Goal: Transaction & Acquisition: Purchase product/service

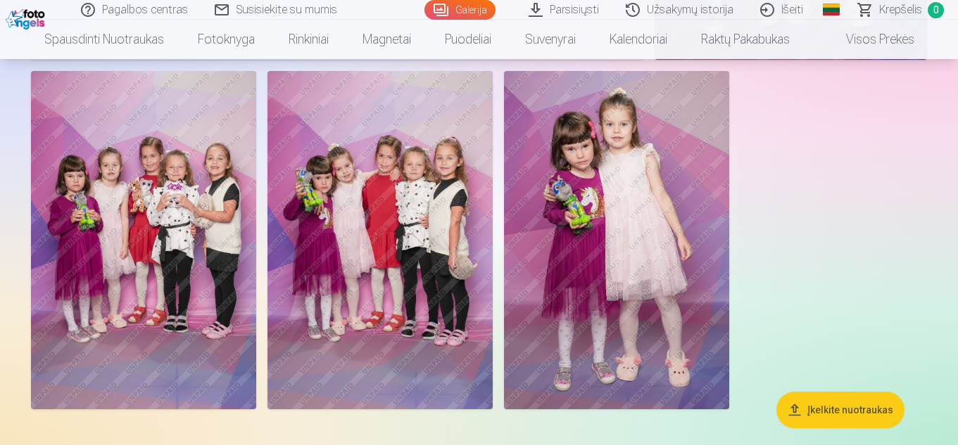
scroll to position [8161, 0]
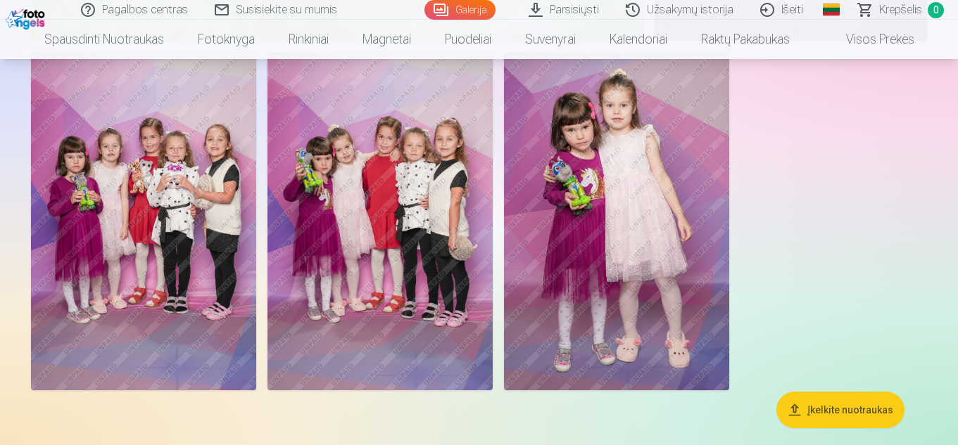
click at [357, 316] on img at bounding box center [379, 221] width 225 height 338
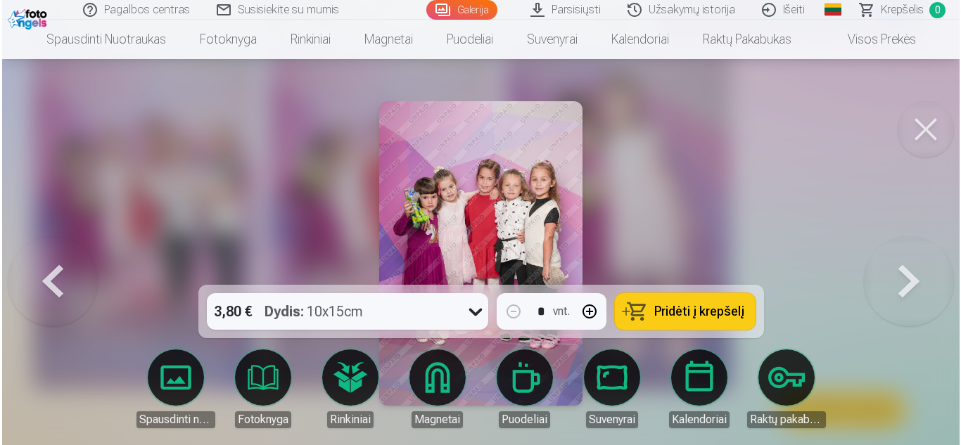
scroll to position [8190, 0]
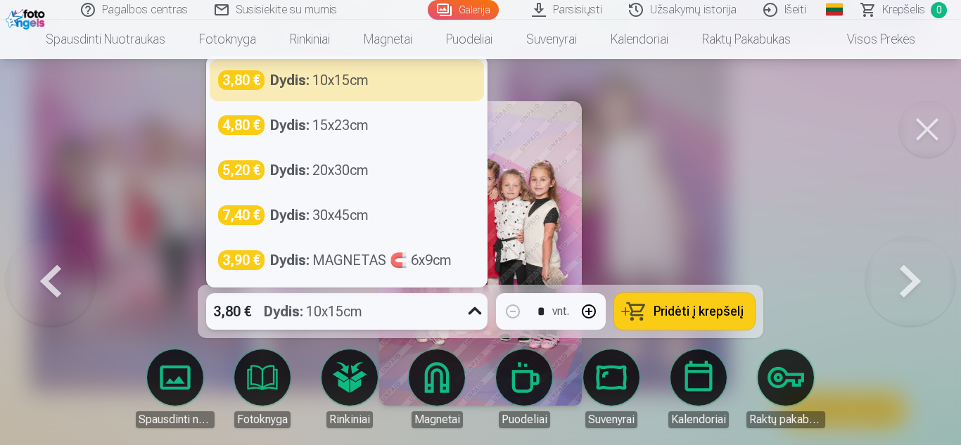
click at [470, 319] on icon at bounding box center [475, 311] width 23 height 23
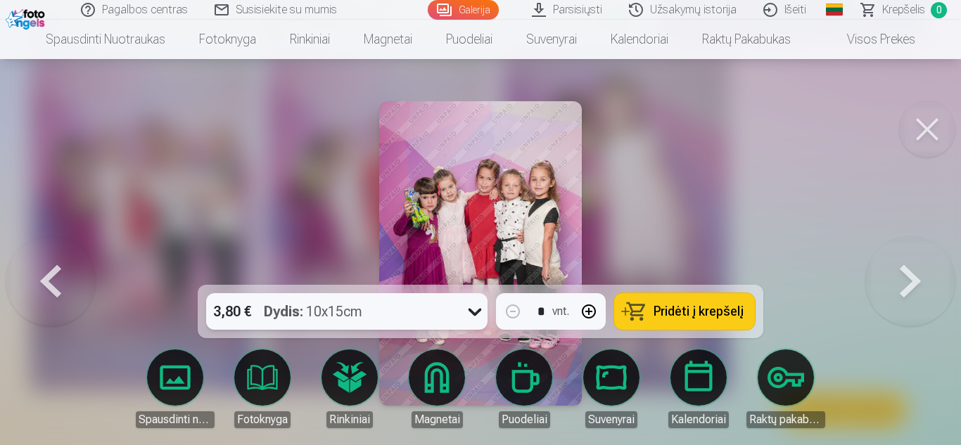
click at [470, 319] on icon at bounding box center [475, 311] width 23 height 23
click at [927, 122] on button at bounding box center [927, 129] width 56 height 56
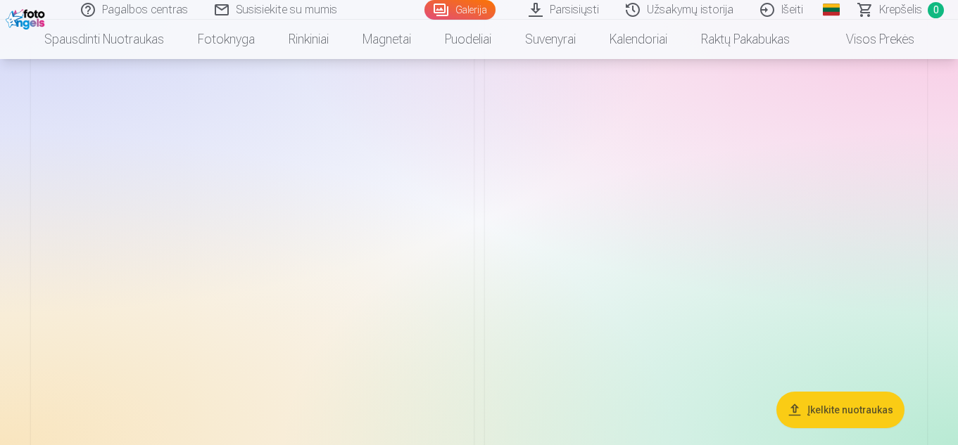
scroll to position [7289, 0]
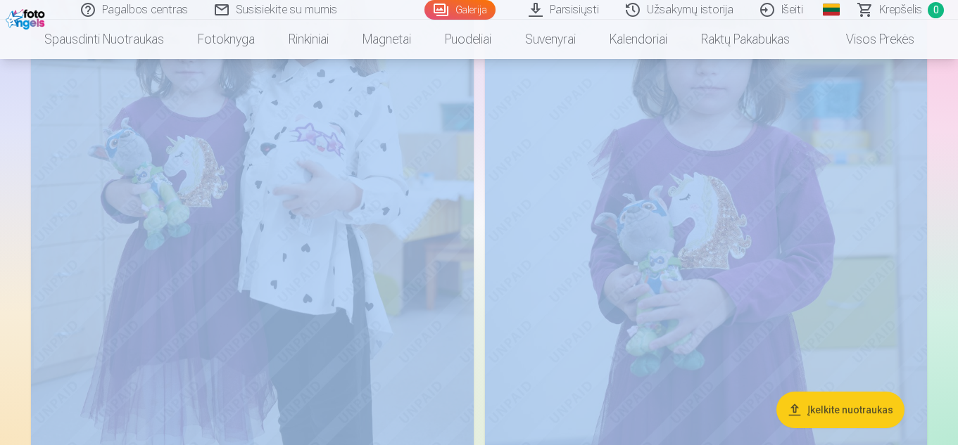
drag, startPoint x: 956, startPoint y: 250, endPoint x: 960, endPoint y: 174, distance: 76.1
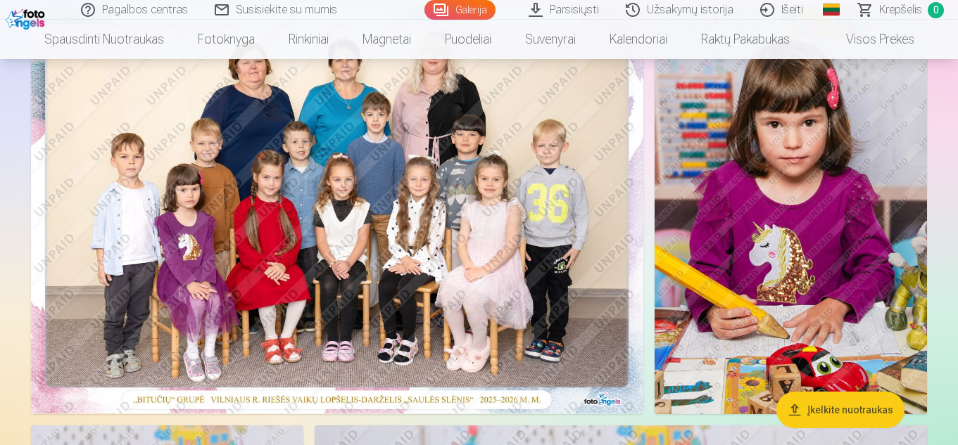
scroll to position [107, 0]
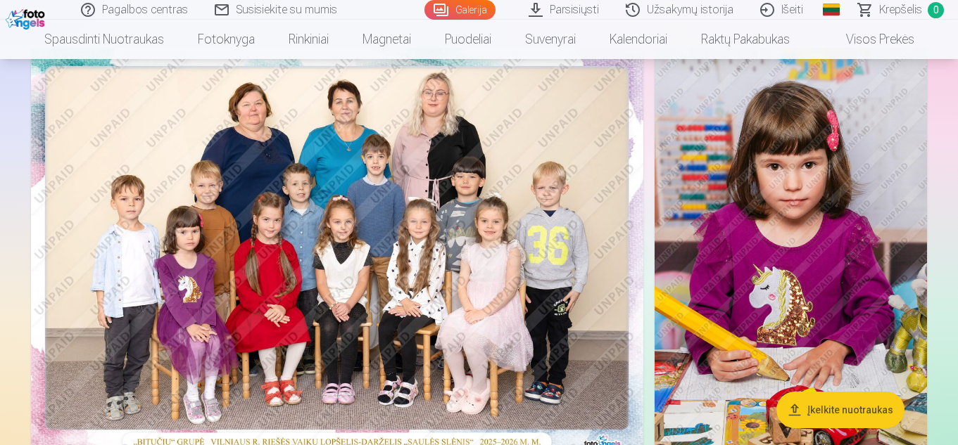
click at [419, 280] on img at bounding box center [337, 252] width 612 height 408
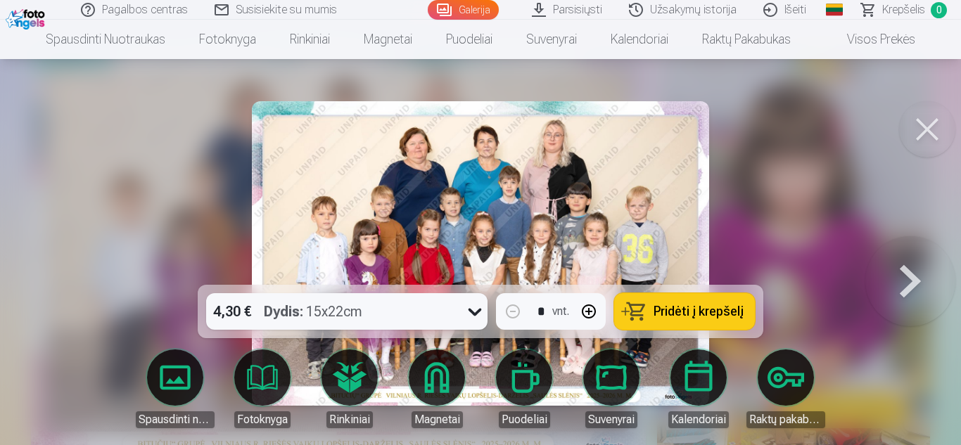
click at [469, 312] on icon at bounding box center [475, 311] width 23 height 23
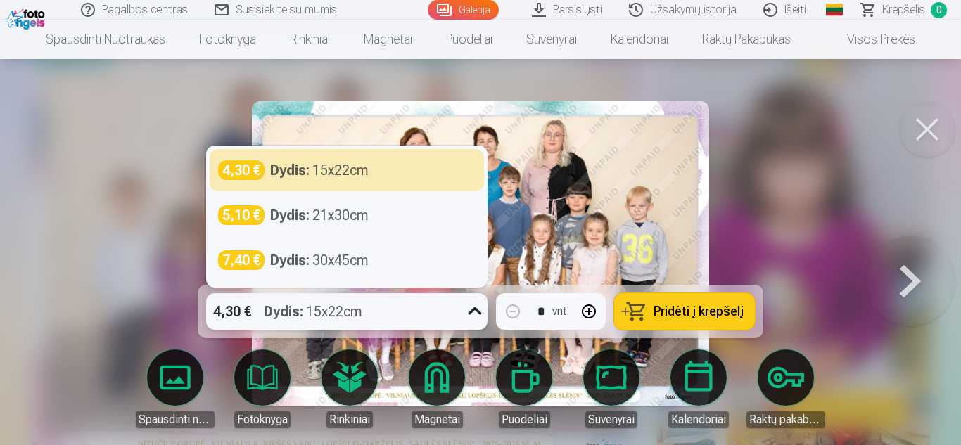
click at [469, 312] on icon at bounding box center [475, 311] width 23 height 23
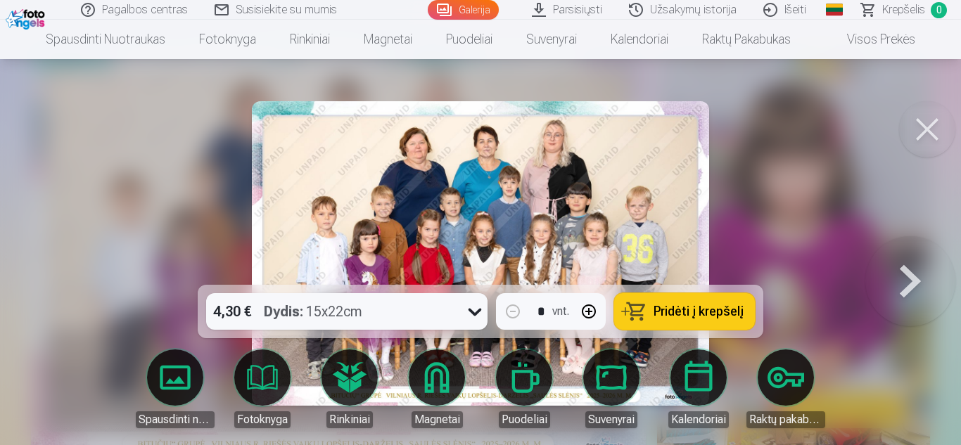
click at [687, 309] on span "Pridėti į krepšelį" at bounding box center [699, 311] width 90 height 13
click at [764, 226] on div at bounding box center [480, 222] width 961 height 445
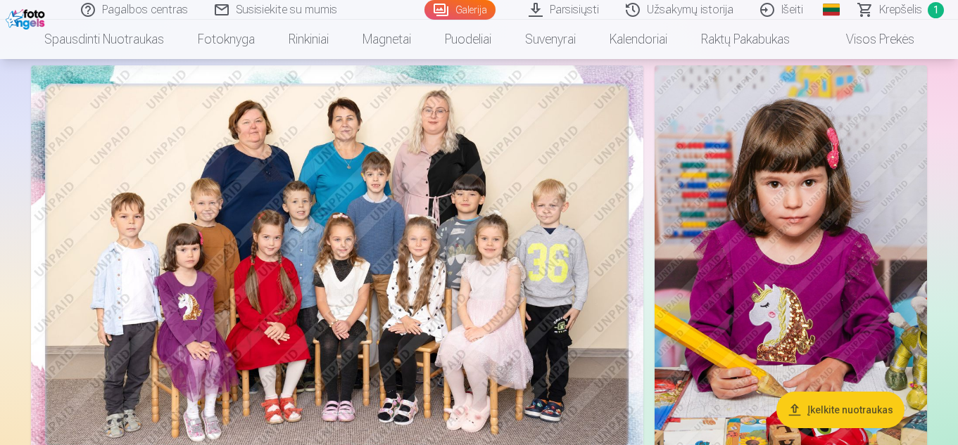
scroll to position [169, 0]
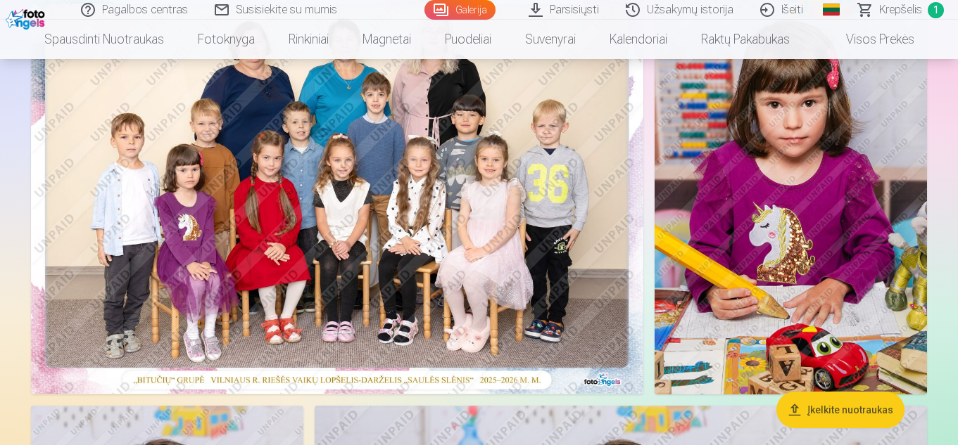
click at [833, 200] on img at bounding box center [790, 190] width 272 height 409
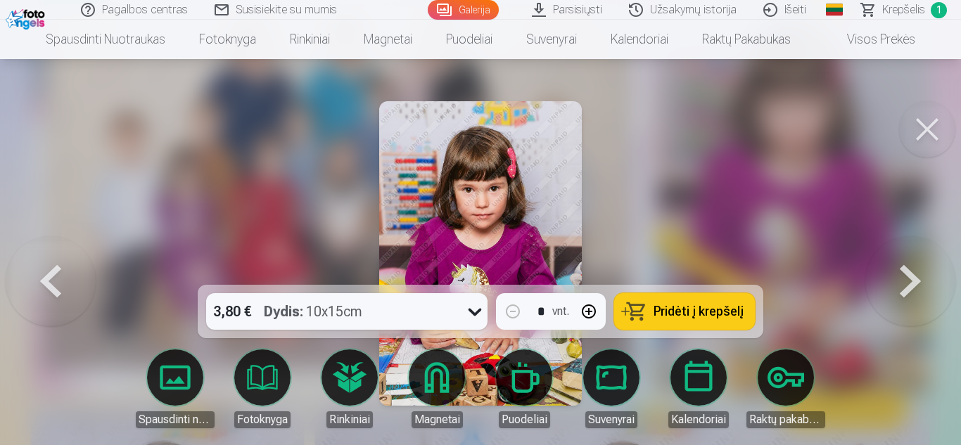
click at [713, 305] on span "Pridėti į krepšelį" at bounding box center [699, 311] width 90 height 13
click at [931, 134] on button at bounding box center [927, 129] width 56 height 56
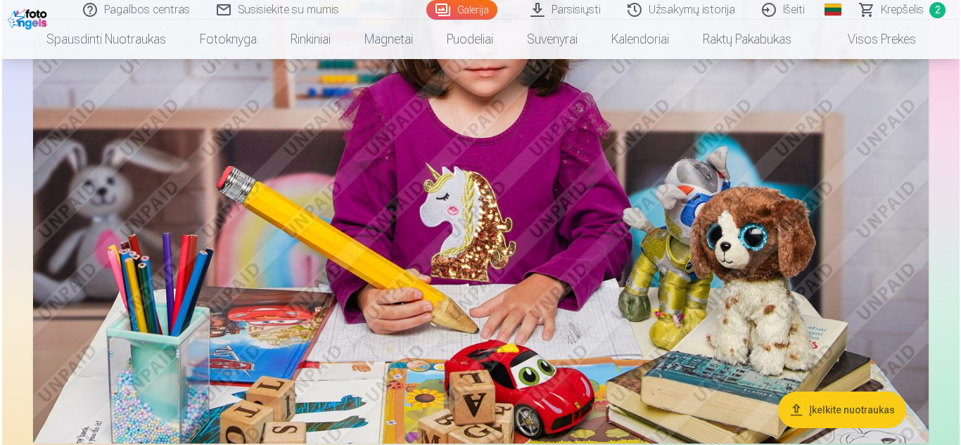
scroll to position [3912, 0]
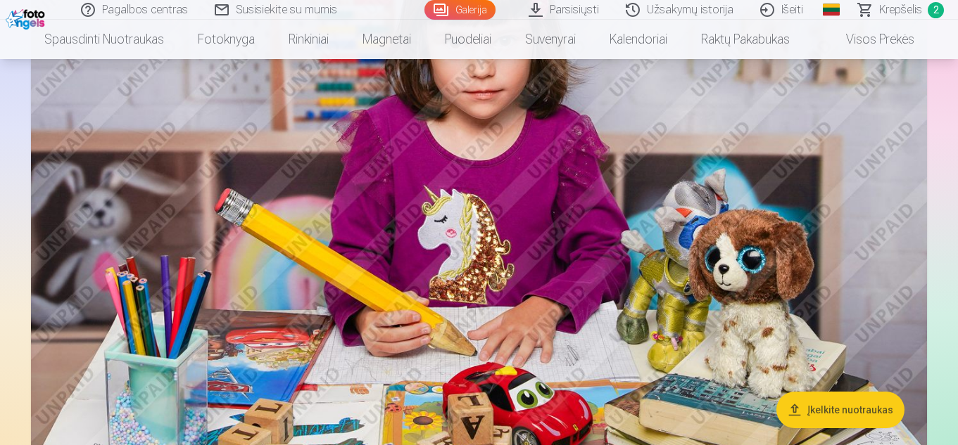
click at [583, 241] on img at bounding box center [479, 167] width 896 height 597
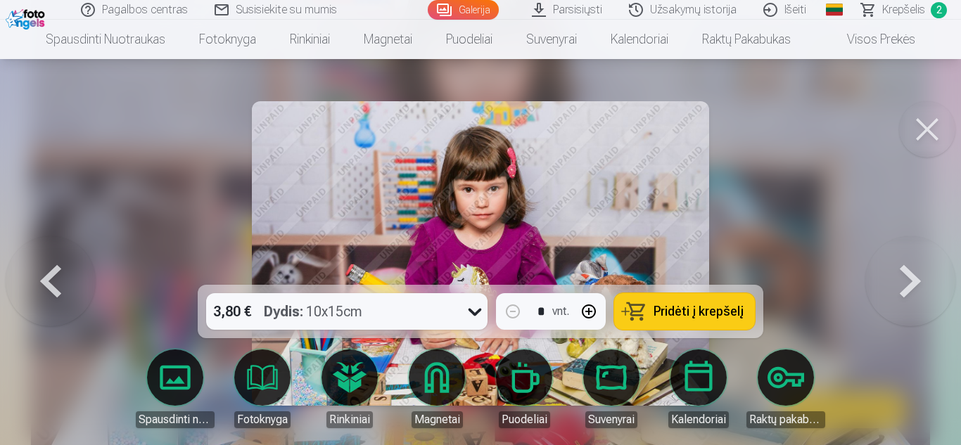
click at [691, 312] on span "Pridėti į krepšelį" at bounding box center [699, 311] width 90 height 13
click at [931, 120] on button at bounding box center [927, 129] width 56 height 56
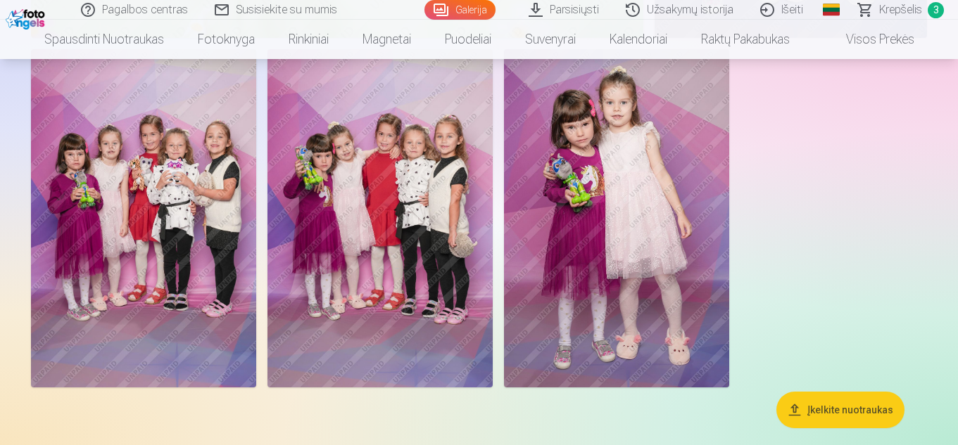
scroll to position [8142, 0]
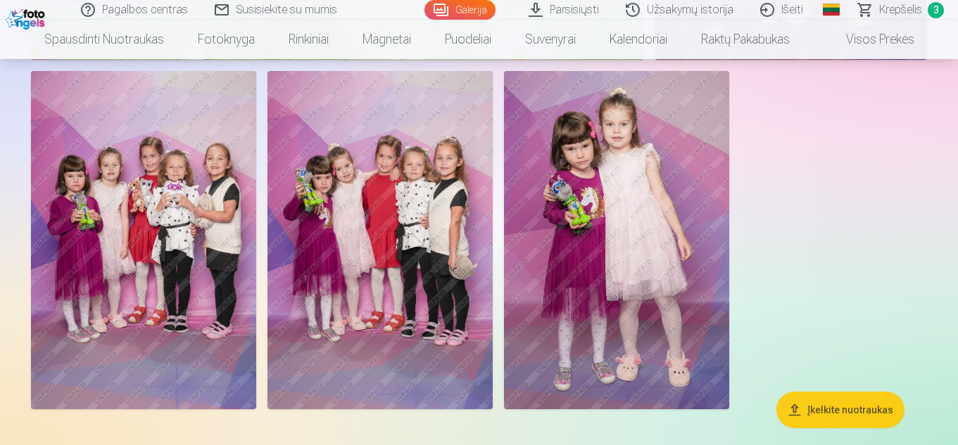
click at [434, 265] on img at bounding box center [379, 240] width 225 height 338
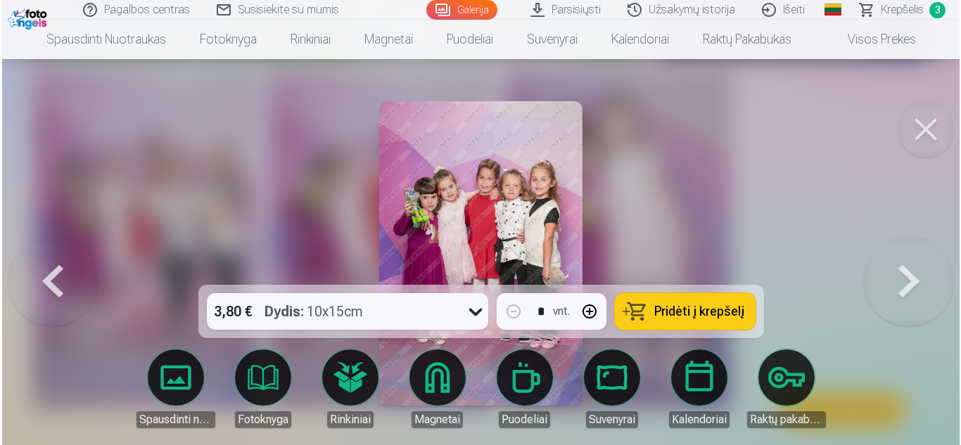
scroll to position [8171, 0]
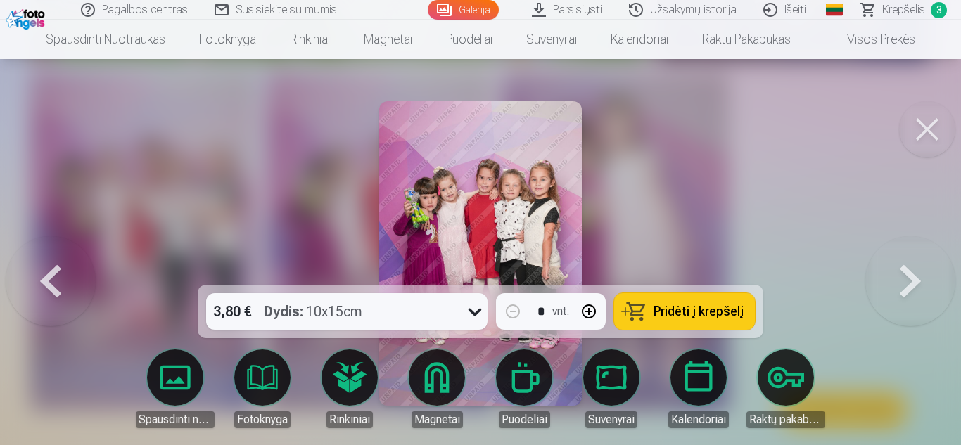
click at [704, 314] on span "Pridėti į krepšelį" at bounding box center [699, 311] width 90 height 13
click at [933, 132] on button at bounding box center [927, 129] width 56 height 56
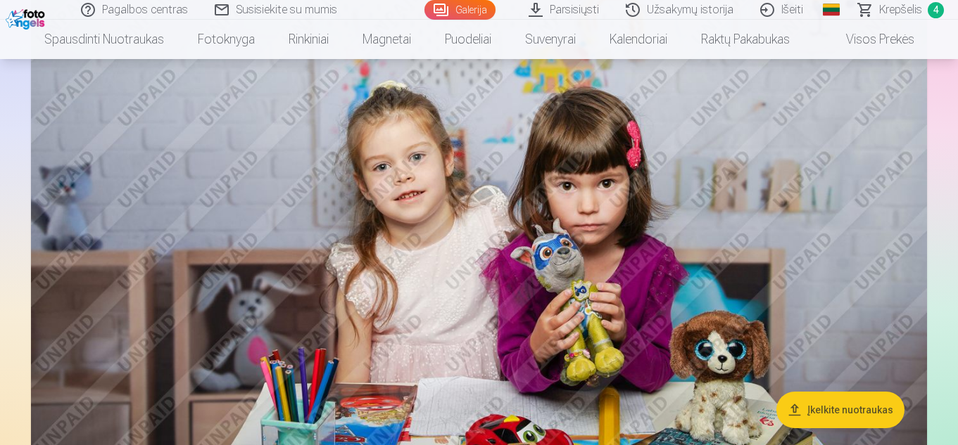
scroll to position [5499, 0]
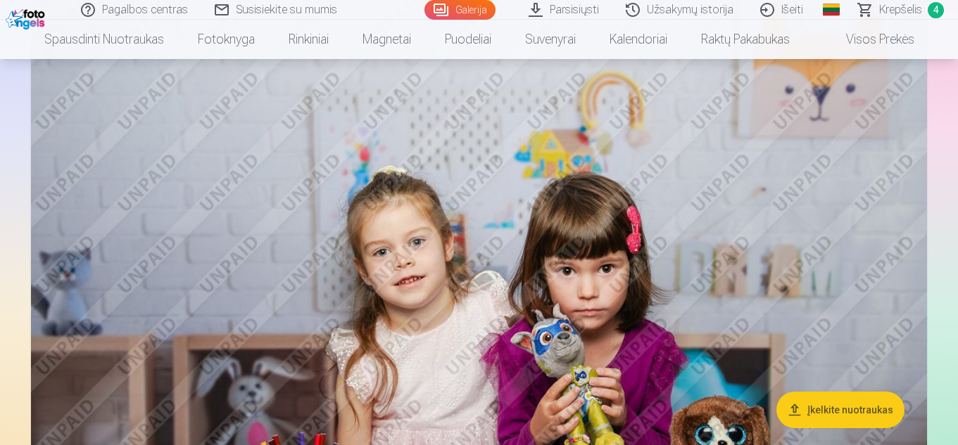
click at [896, 13] on span "Krepšelis" at bounding box center [900, 9] width 43 height 17
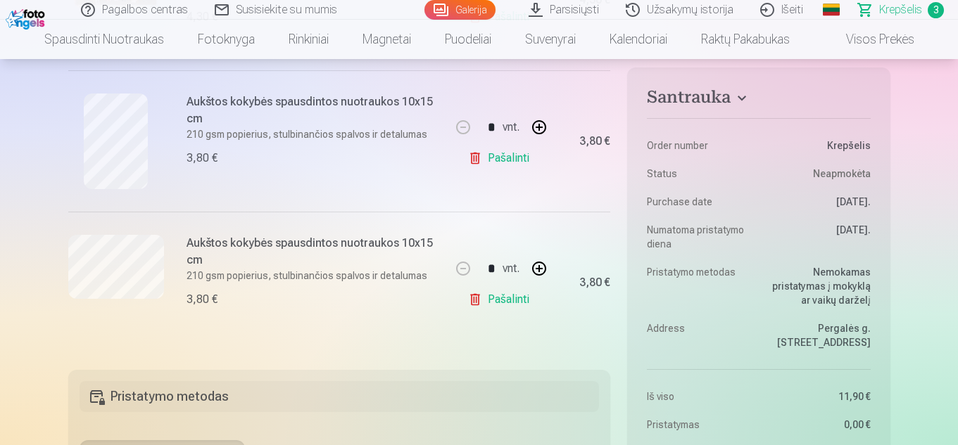
scroll to position [428, 0]
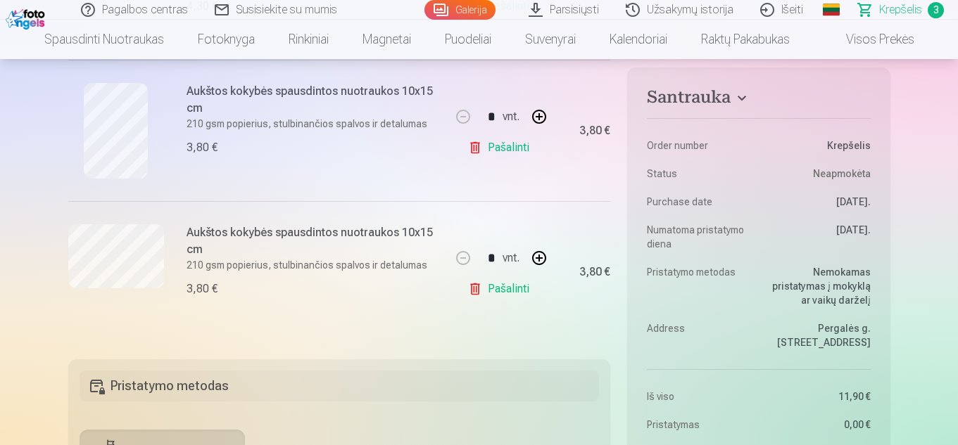
click at [505, 148] on link "Pašalinti" at bounding box center [501, 148] width 67 height 28
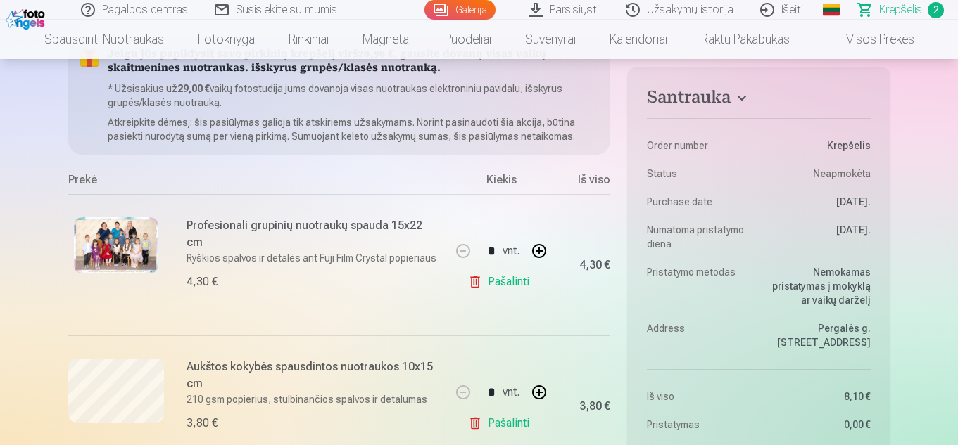
scroll to position [57, 0]
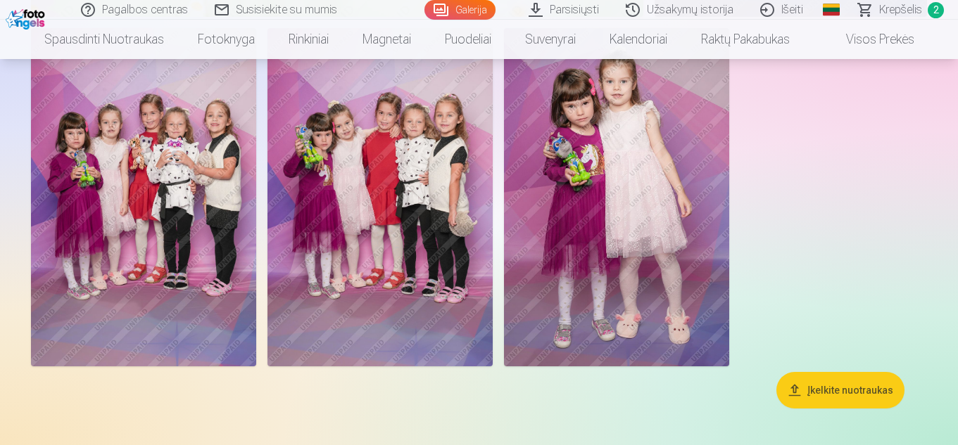
scroll to position [8142, 0]
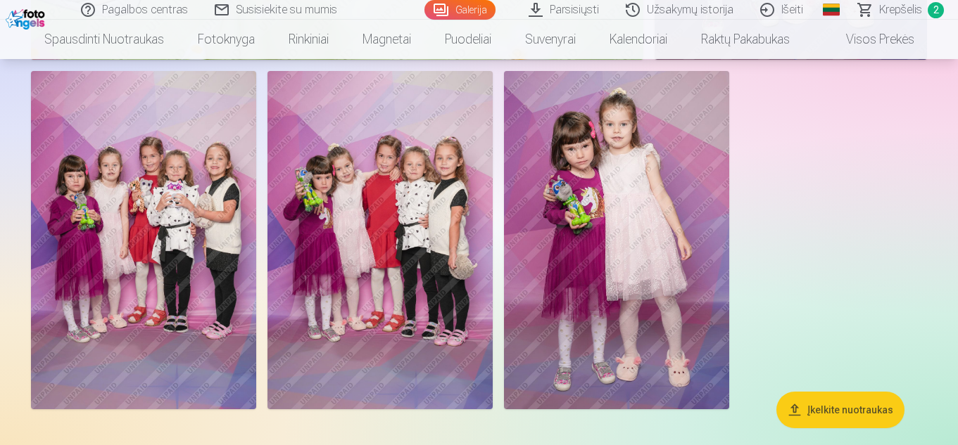
click at [368, 271] on img at bounding box center [379, 240] width 225 height 338
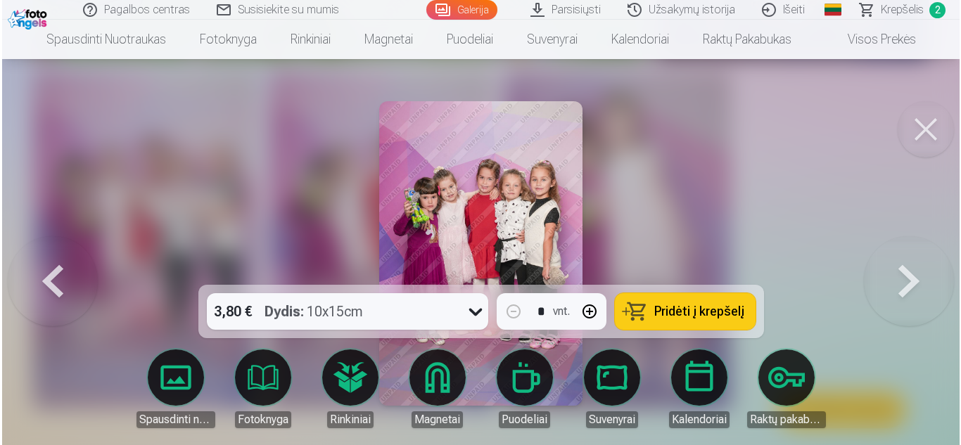
scroll to position [8171, 0]
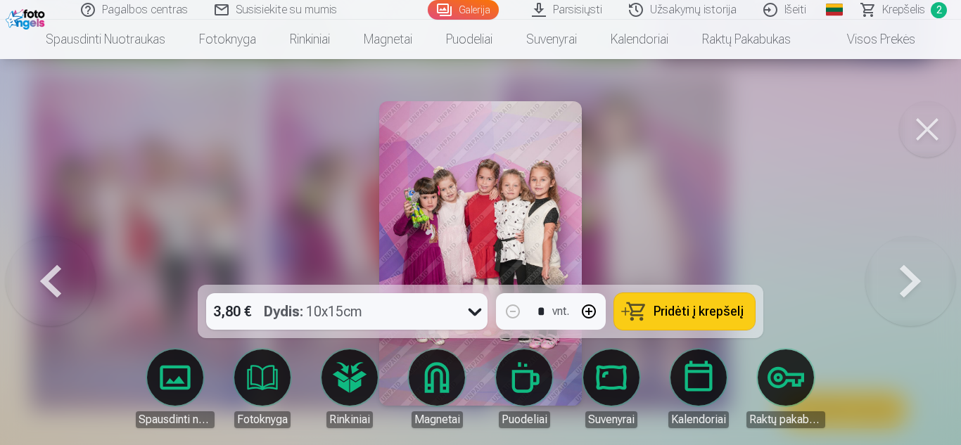
click at [672, 309] on span "Pridėti į krepšelį" at bounding box center [699, 311] width 90 height 13
click at [923, 127] on button at bounding box center [927, 129] width 56 height 56
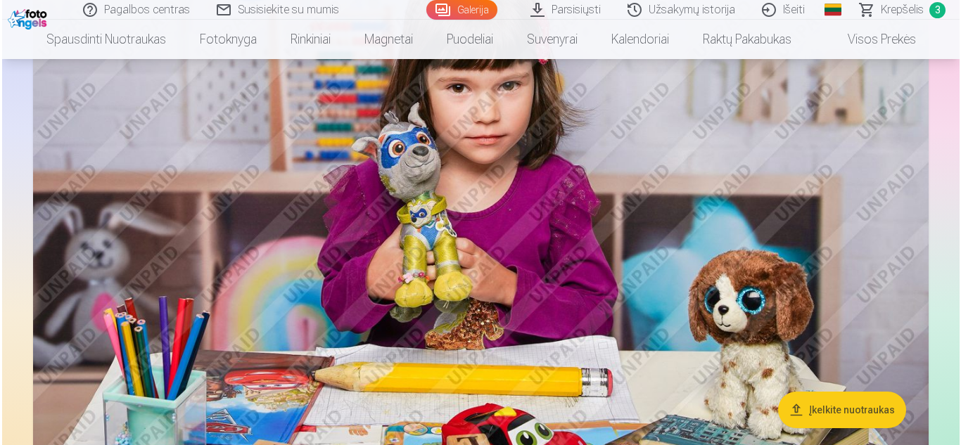
scroll to position [3325, 0]
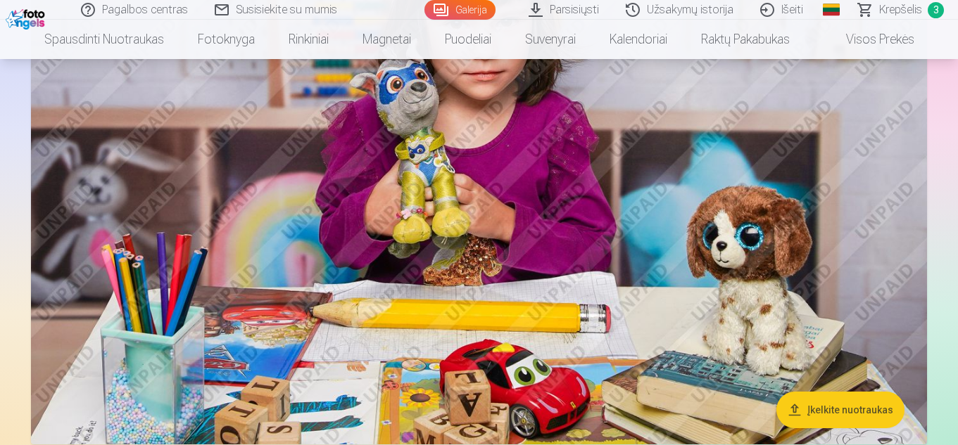
click at [645, 198] on img at bounding box center [479, 146] width 896 height 597
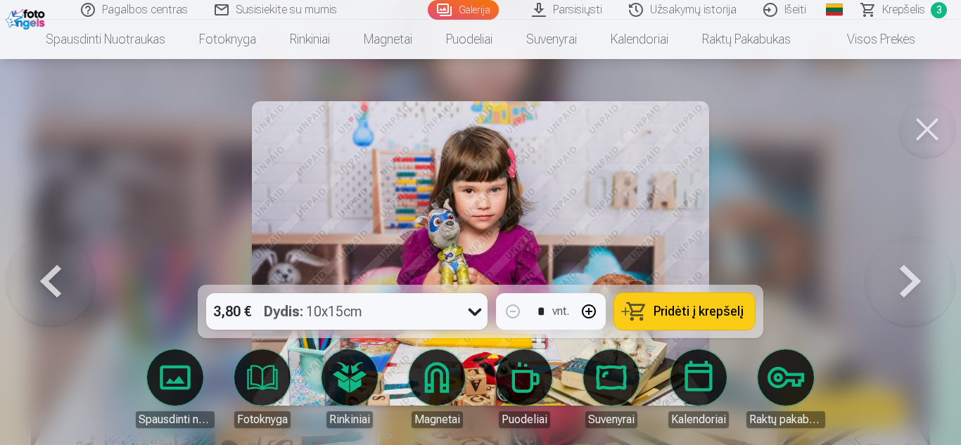
click at [685, 301] on button "Pridėti į krepšelį" at bounding box center [684, 311] width 141 height 37
click at [917, 123] on button at bounding box center [927, 129] width 56 height 56
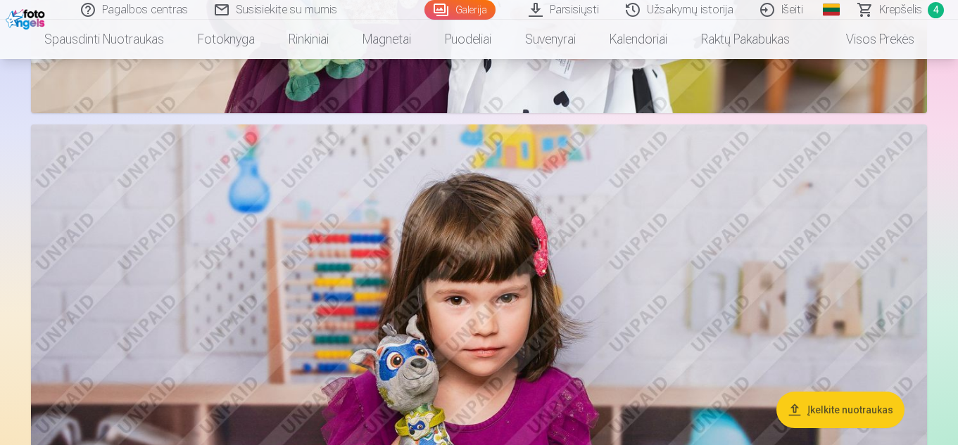
scroll to position [2366, 0]
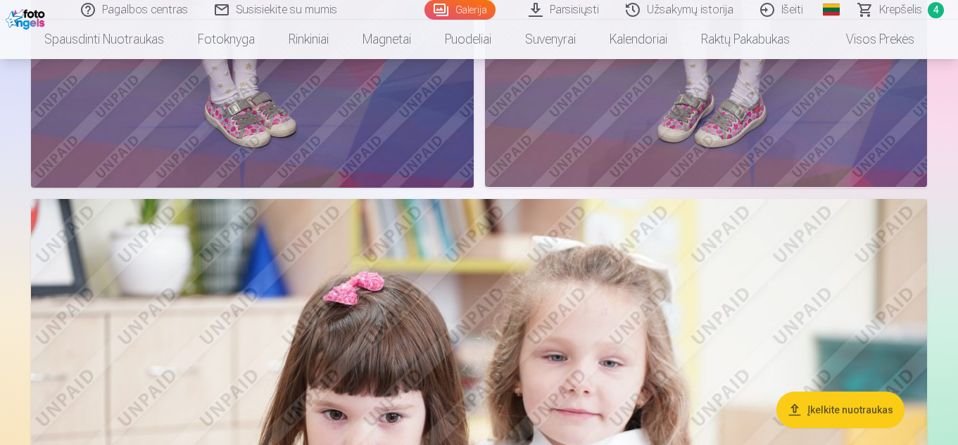
click at [906, 10] on span "Krepšelis" at bounding box center [900, 9] width 43 height 17
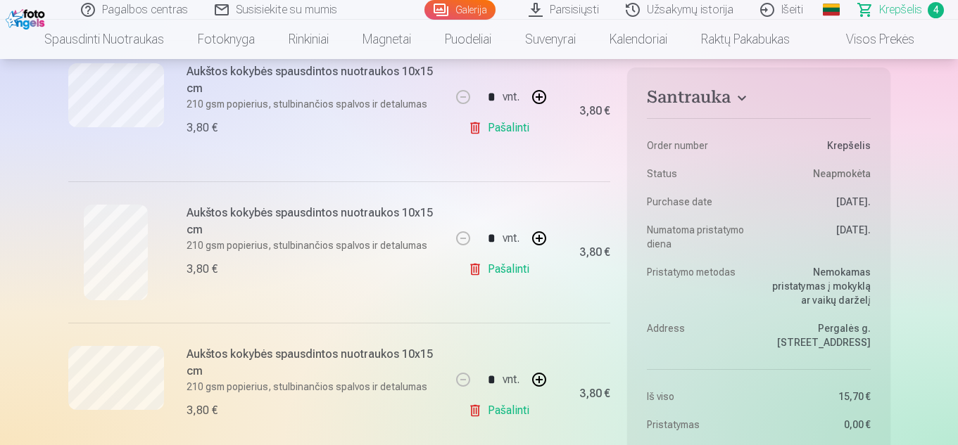
scroll to position [427, 0]
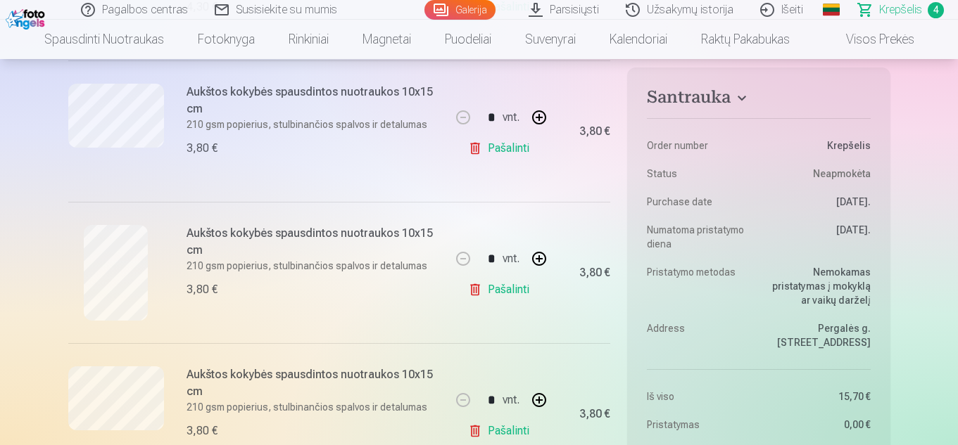
click at [509, 144] on link "Pašalinti" at bounding box center [501, 148] width 67 height 28
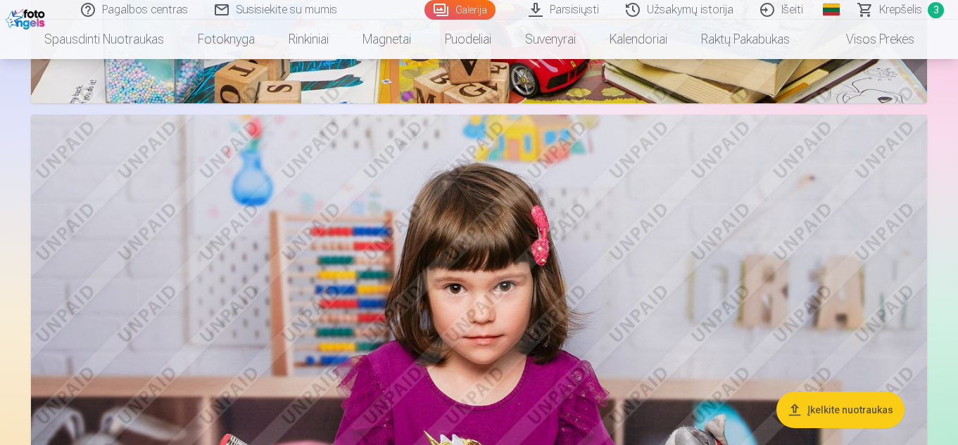
scroll to position [3623, 0]
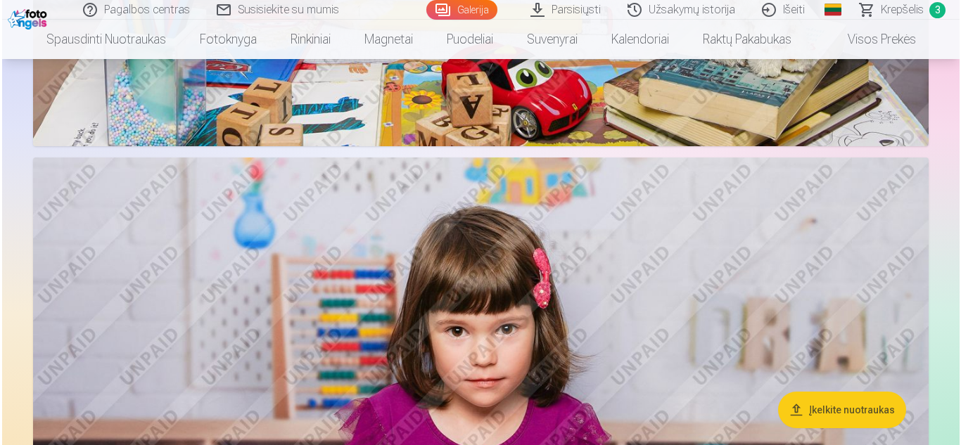
scroll to position [3635, 0]
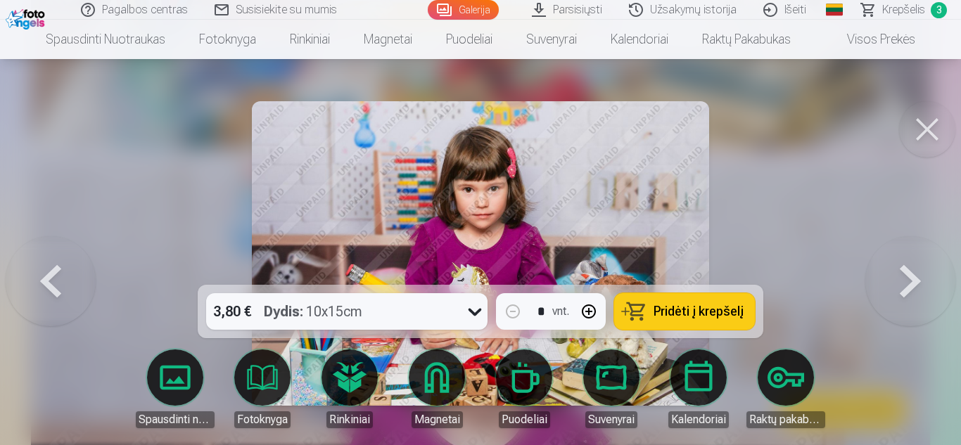
click at [700, 298] on button "Pridėti į krepšelį" at bounding box center [684, 311] width 141 height 37
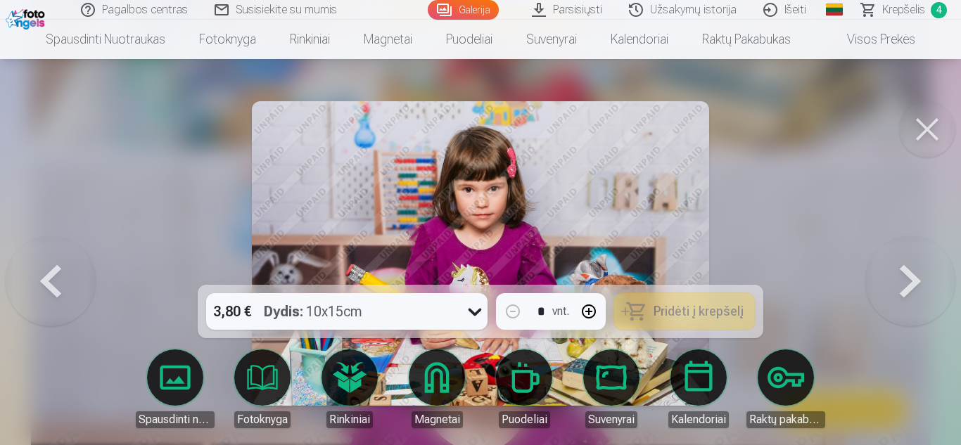
click at [773, 136] on div at bounding box center [480, 222] width 961 height 445
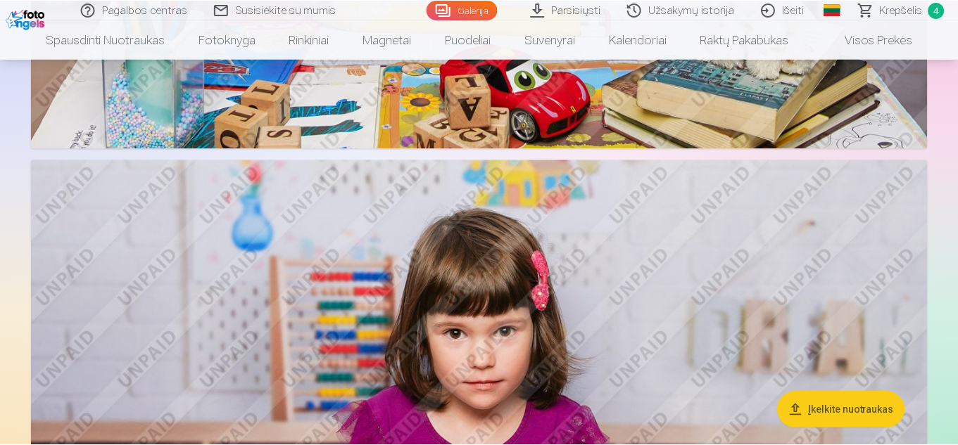
scroll to position [3623, 0]
